Goal: Find specific page/section

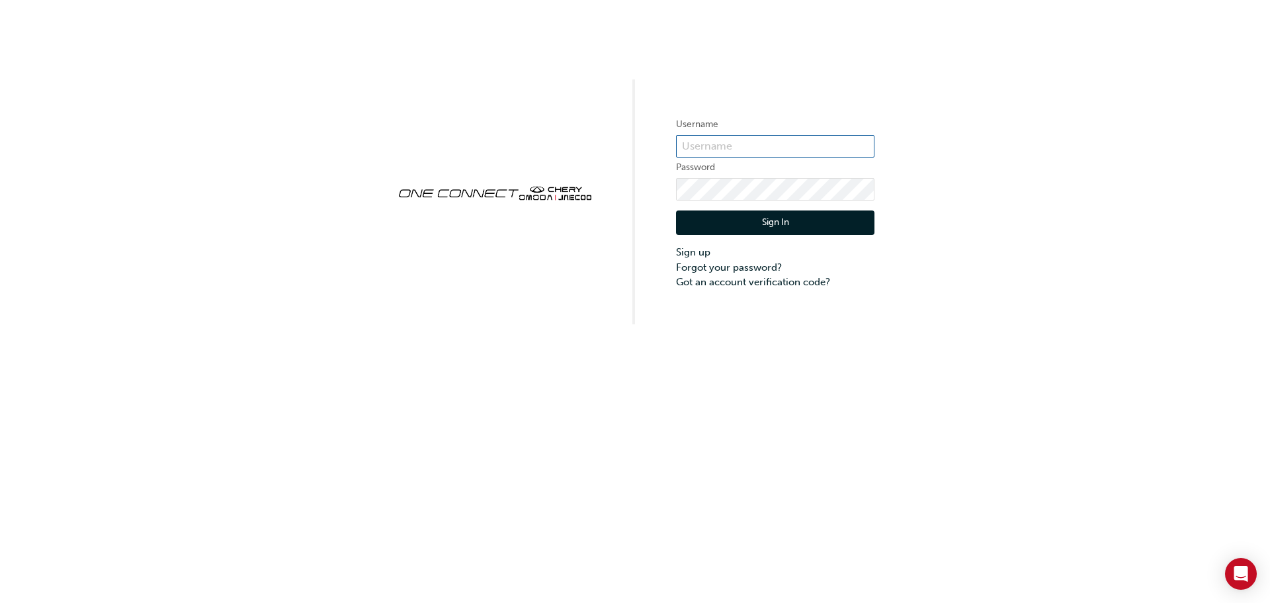
click at [699, 144] on input "text" at bounding box center [775, 146] width 199 height 22
type input "CHAU1363"
click at [768, 214] on button "Sign In" at bounding box center [775, 222] width 199 height 25
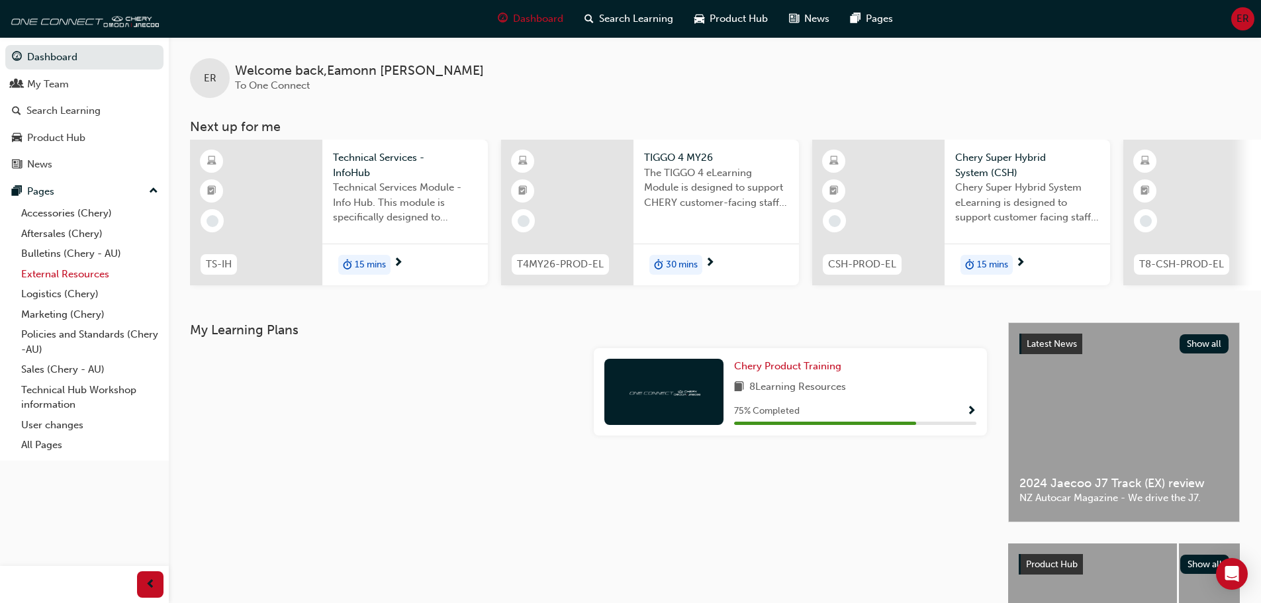
click at [76, 274] on link "External Resources" at bounding box center [90, 274] width 148 height 21
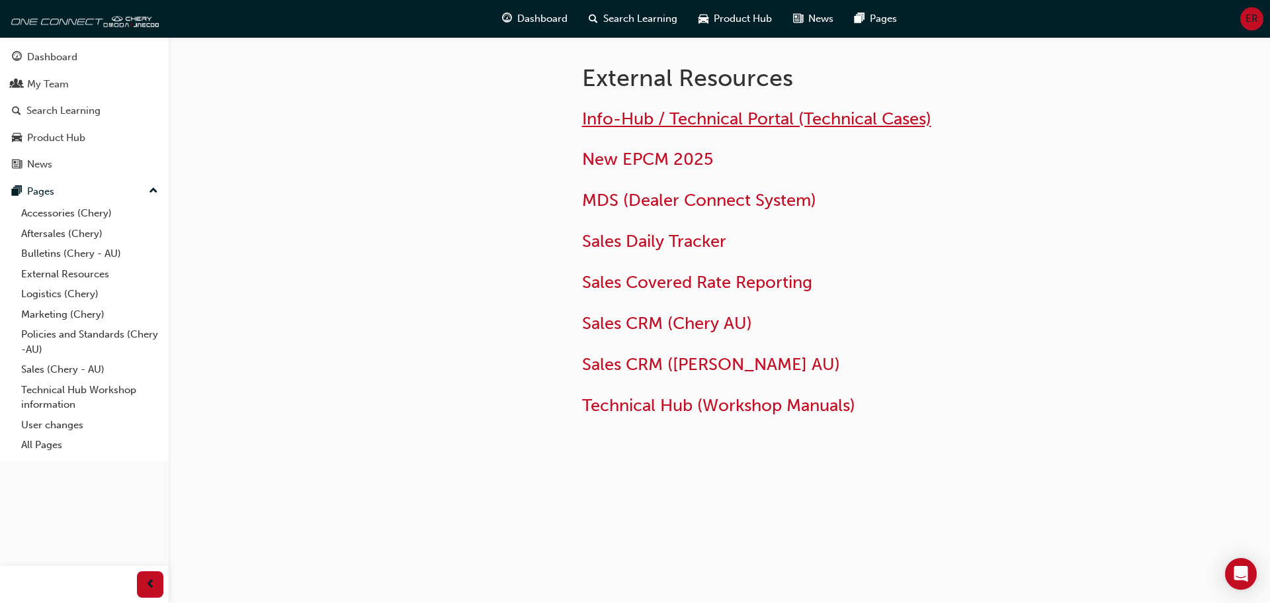
click at [658, 119] on span "Info-Hub / Technical Portal (Technical Cases)" at bounding box center [756, 119] width 349 height 21
